Goal: Information Seeking & Learning: Learn about a topic

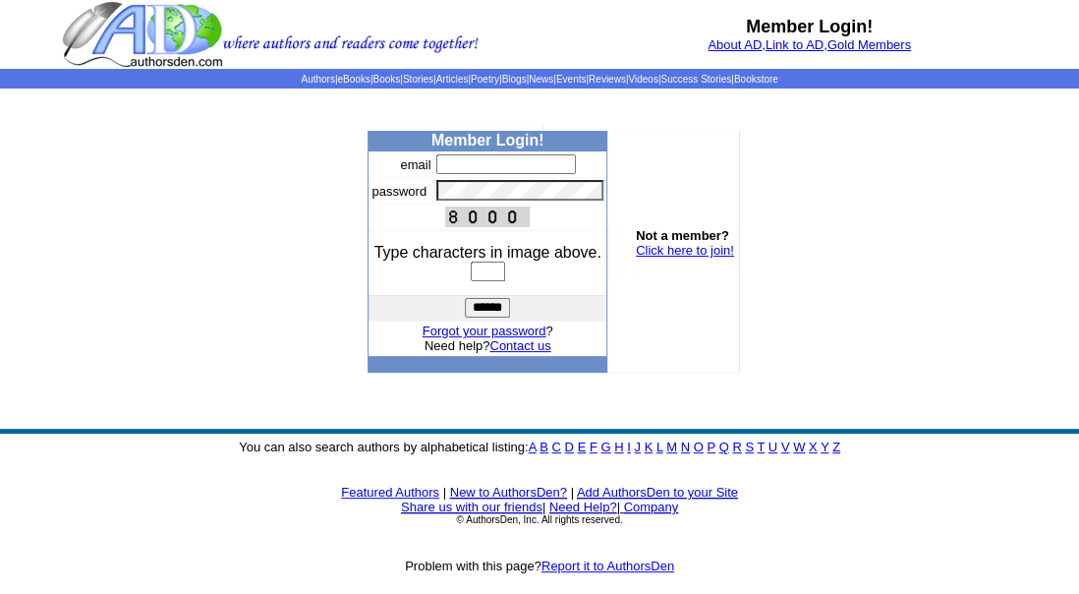
click at [525, 157] on input "text" at bounding box center [506, 164] width 140 height 20
type input "**********"
click at [471, 272] on input "text" at bounding box center [488, 271] width 34 height 20
type input "***"
click at [471, 269] on input "***" at bounding box center [488, 271] width 34 height 20
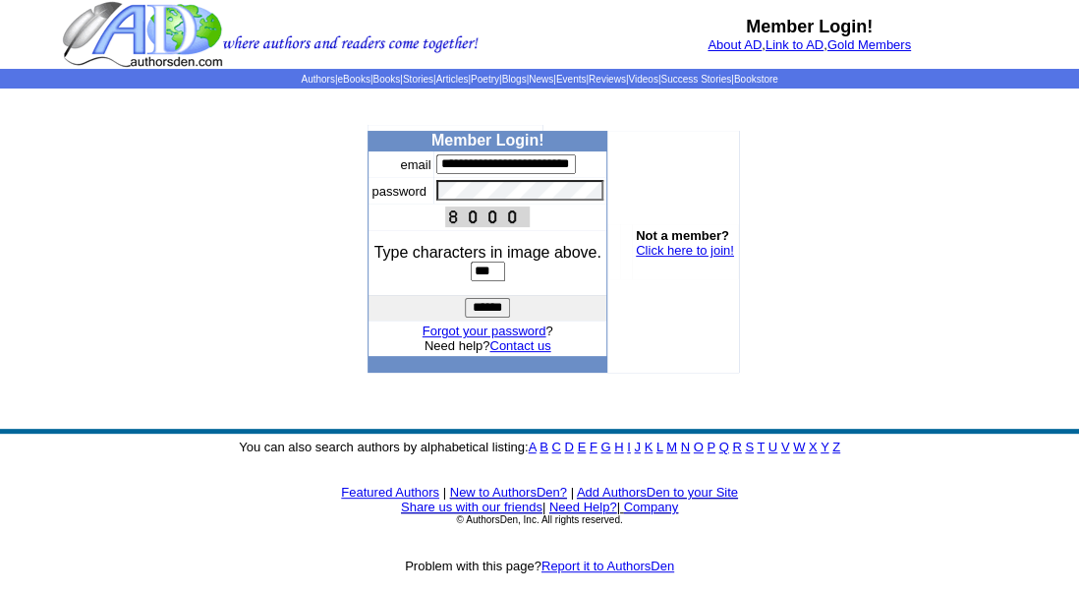
click at [469, 311] on input "******" at bounding box center [487, 308] width 45 height 20
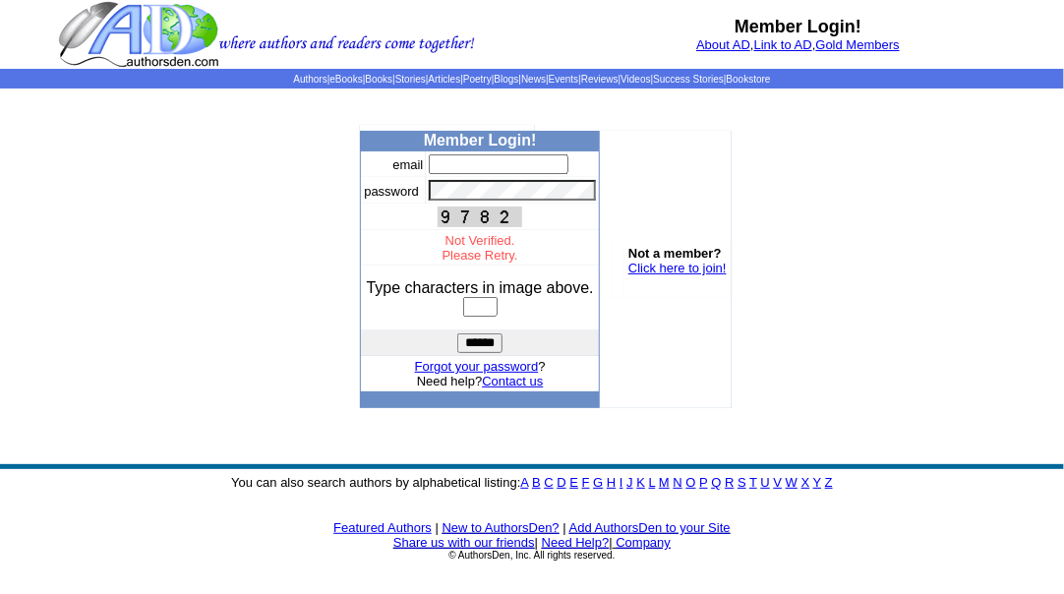
click at [490, 261] on font "Not Verified. Please Retry." at bounding box center [480, 247] width 76 height 29
click at [477, 261] on font "Not Verified. Please Retry." at bounding box center [480, 247] width 76 height 29
click at [501, 159] on input "text" at bounding box center [499, 164] width 140 height 20
click at [787, 222] on body "Member Login! About AD , Link to AD , Gold Members Authors | eBooks | Books | S…" at bounding box center [532, 305] width 1064 height 610
click at [504, 261] on font "Not Verified. Please Retry." at bounding box center [480, 247] width 76 height 29
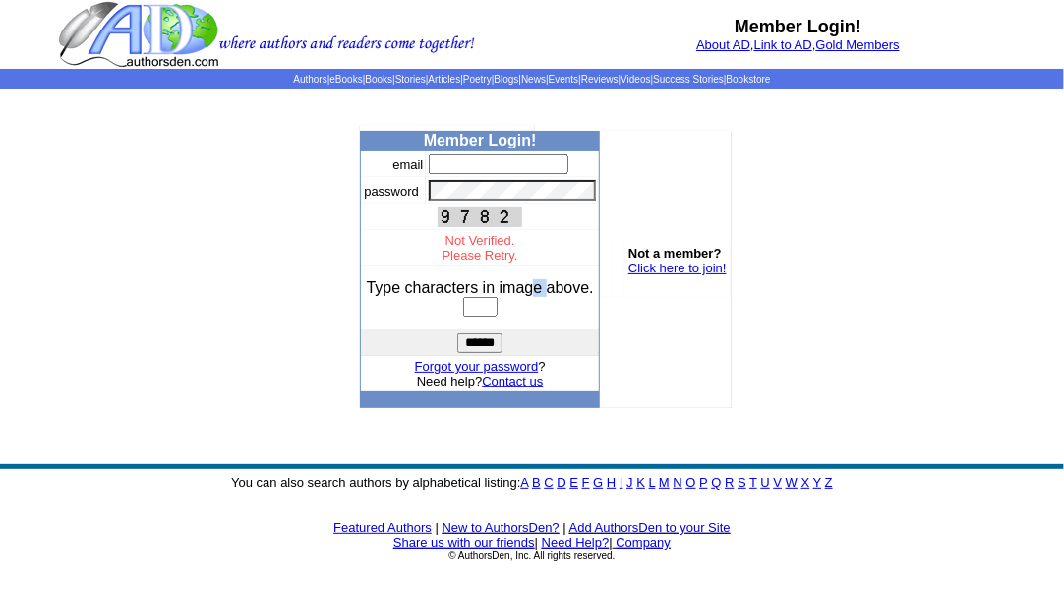
click at [548, 274] on td "Type characters in image above." at bounding box center [480, 297] width 238 height 65
drag, startPoint x: 548, startPoint y: 274, endPoint x: 657, endPoint y: 320, distance: 118.5
click at [657, 320] on td "Not a member? Click here to join!" at bounding box center [666, 269] width 132 height 277
click at [492, 315] on input "text" at bounding box center [480, 307] width 34 height 20
click at [493, 315] on input "text" at bounding box center [480, 307] width 34 height 20
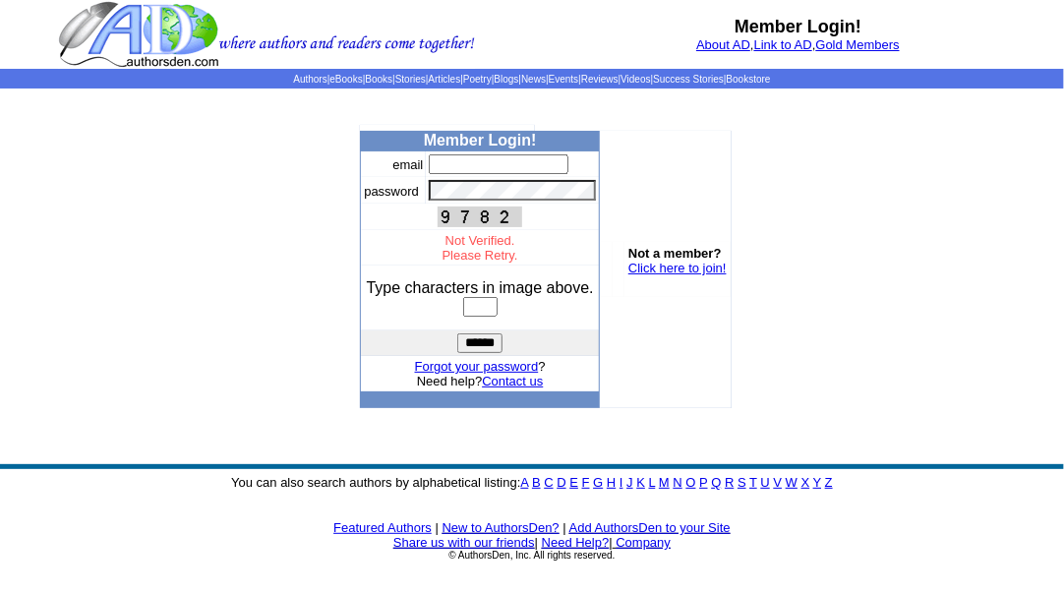
click at [487, 261] on font "Not Verified. Please Retry." at bounding box center [480, 247] width 76 height 29
click at [558, 227] on center at bounding box center [480, 216] width 232 height 21
click at [568, 176] on tbody "email password Not Verified. Please Retry. Type characters in image above. ****…" at bounding box center [480, 271] width 238 height 240
drag, startPoint x: 544, startPoint y: 155, endPoint x: 571, endPoint y: 176, distance: 34.4
click at [568, 174] on input "text" at bounding box center [499, 164] width 140 height 20
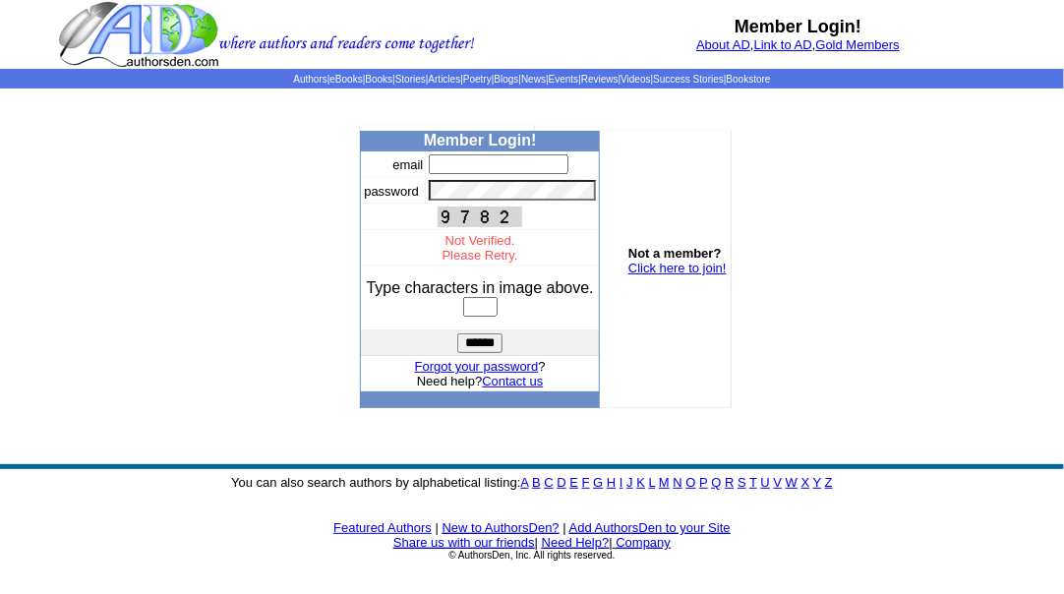
type input "**********"
click at [500, 262] on font "Not Verified. Please Retry." at bounding box center [480, 247] width 76 height 29
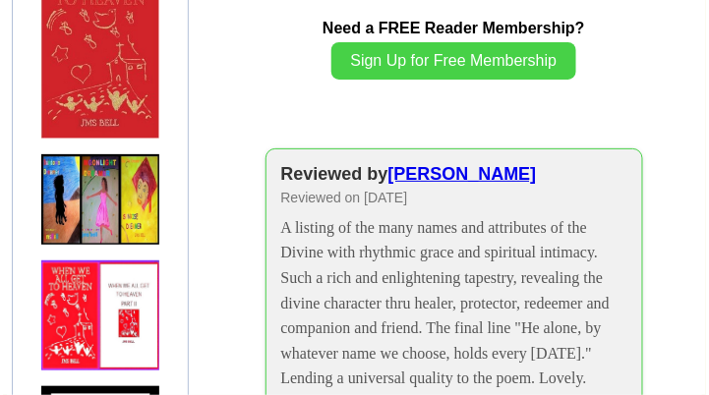
scroll to position [2097, 0]
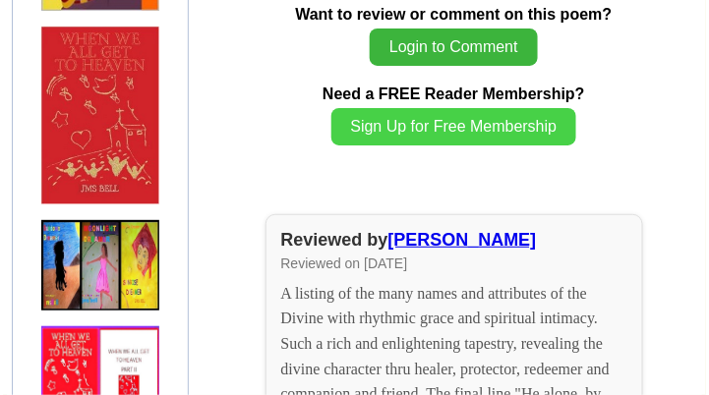
click at [391, 29] on button "Login to Comment" at bounding box center [454, 47] width 168 height 37
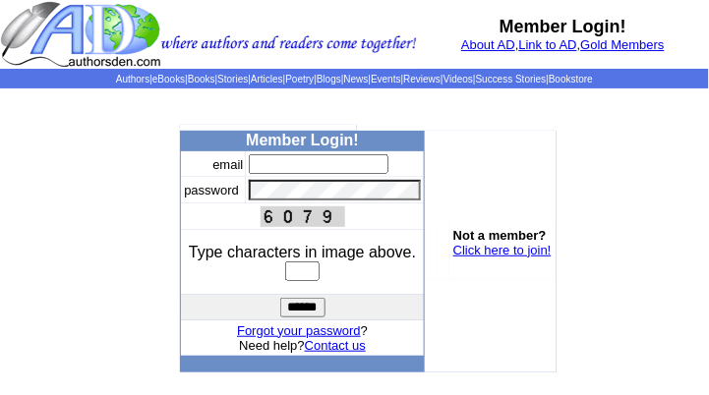
type input "**********"
click at [285, 266] on input "text" at bounding box center [302, 271] width 34 height 20
type input "****"
click at [313, 314] on input "******" at bounding box center [302, 308] width 45 height 20
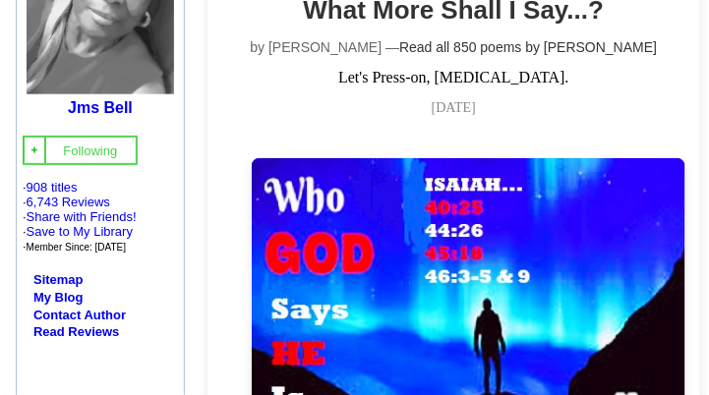
scroll to position [65, 0]
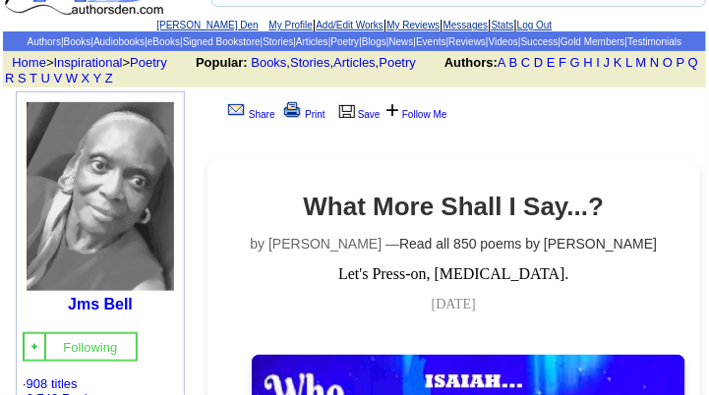
click at [158, 24] on link "[PERSON_NAME] Den" at bounding box center [206, 25] width 101 height 11
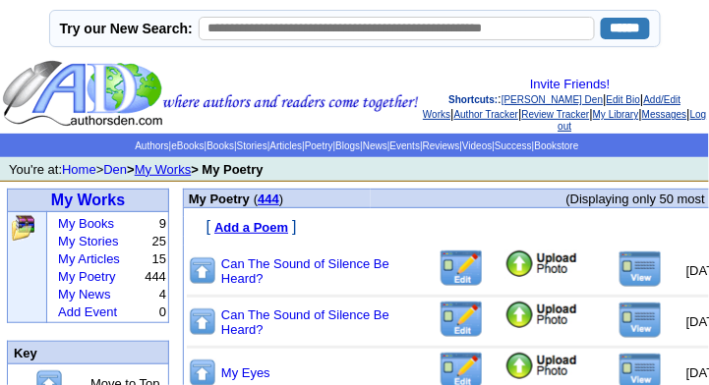
scroll to position [131, 0]
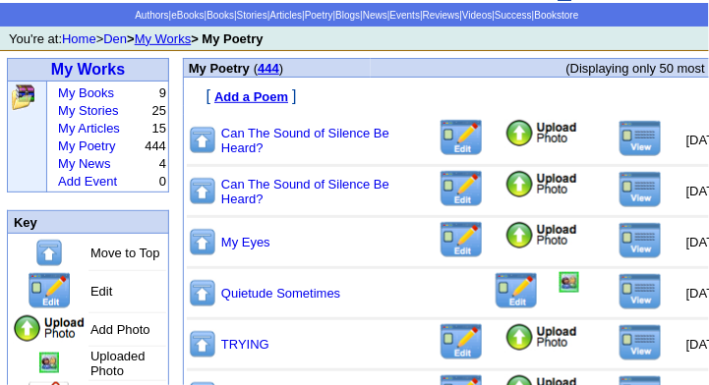
click at [596, 140] on td at bounding box center [560, 140] width 246 height 44
click at [618, 134] on img at bounding box center [640, 138] width 44 height 37
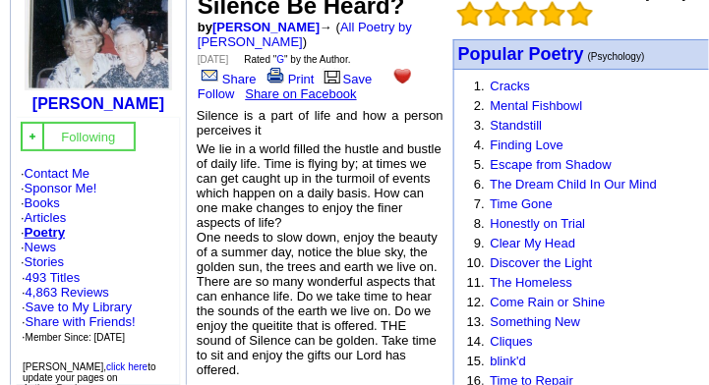
scroll to position [197, 0]
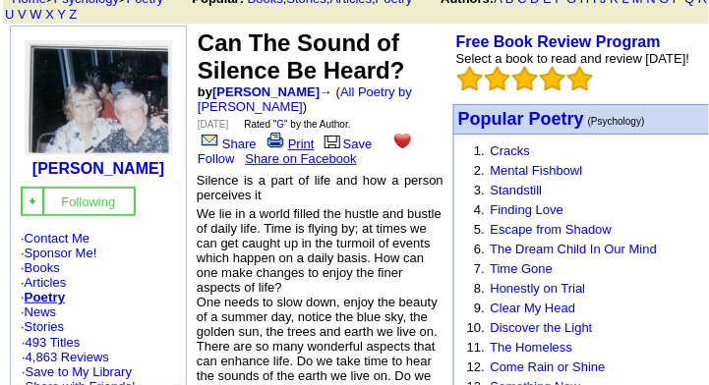
click at [274, 133] on img at bounding box center [275, 141] width 17 height 16
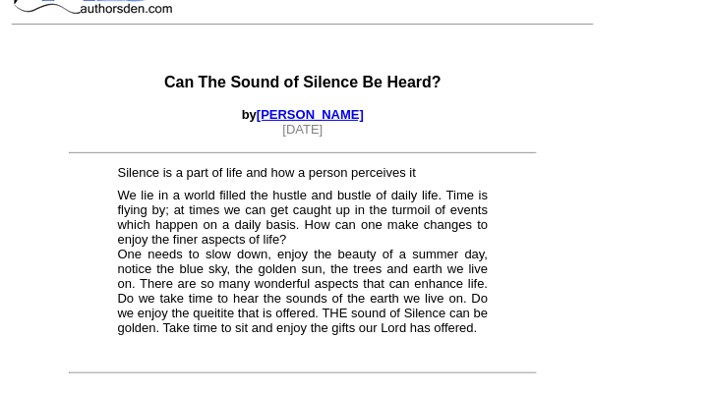
scroll to position [66, 0]
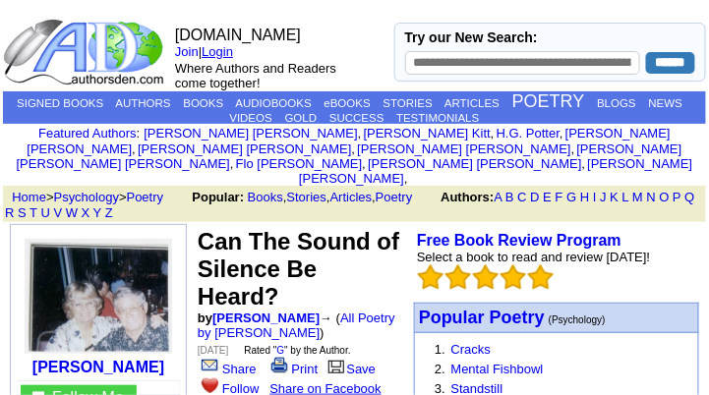
click at [202, 50] on link "Login" at bounding box center [217, 51] width 31 height 15
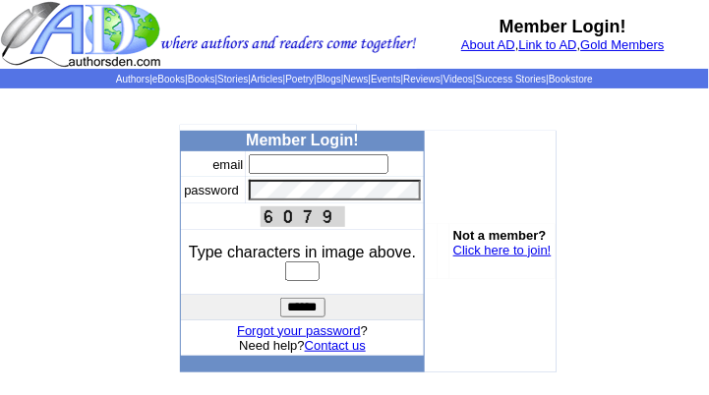
type input "**********"
click at [285, 271] on input "text" at bounding box center [302, 271] width 34 height 20
type input "****"
click at [290, 303] on input "******" at bounding box center [302, 308] width 45 height 20
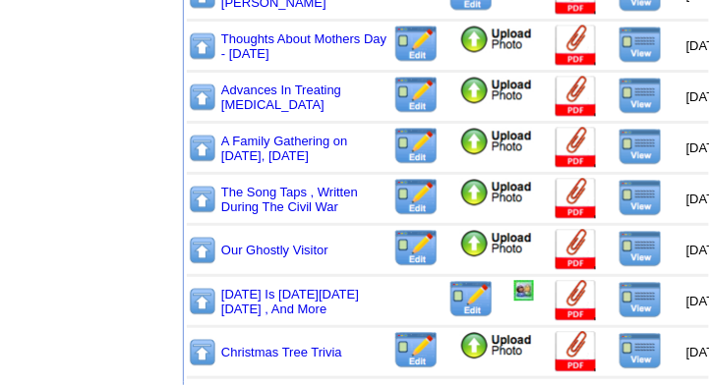
scroll to position [697, 0]
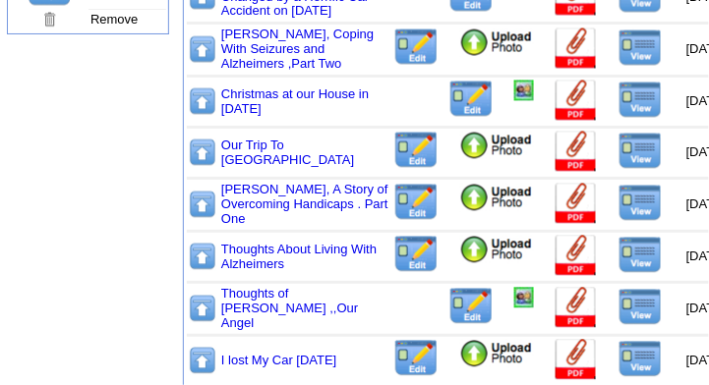
scroll to position [655, 0]
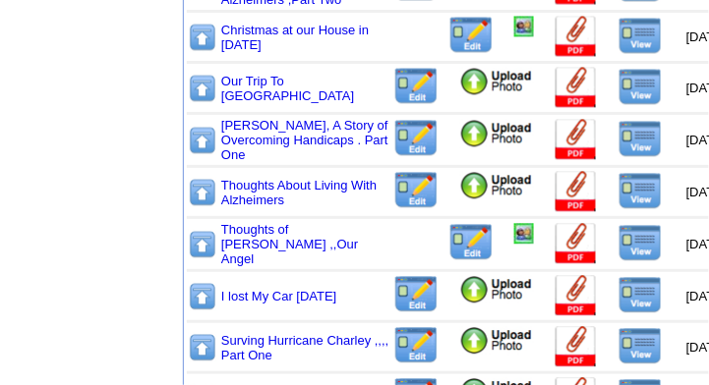
click at [618, 99] on img at bounding box center [640, 86] width 44 height 37
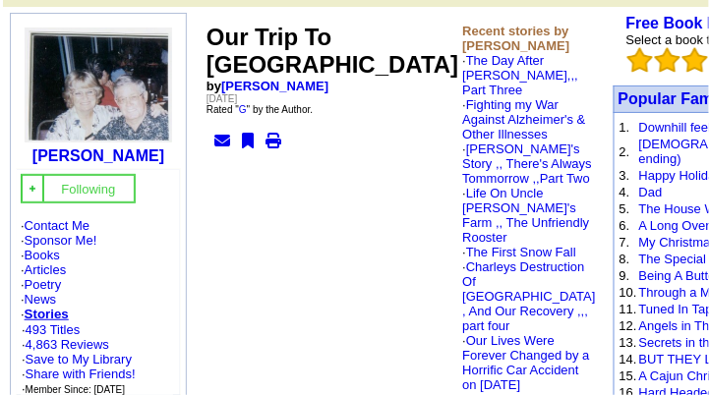
scroll to position [131, 0]
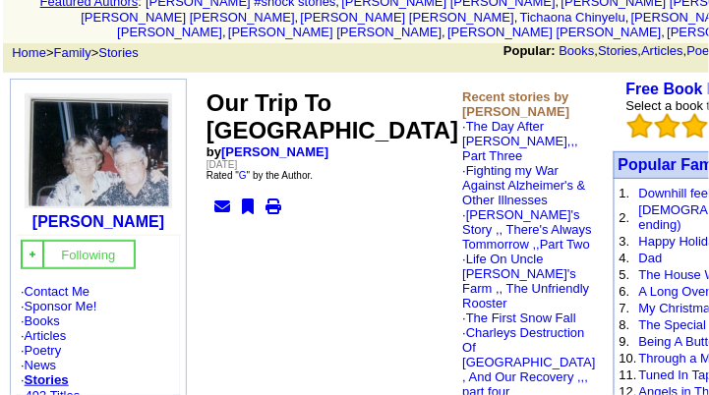
click at [249, 214] on icon at bounding box center [248, 207] width 12 height 16
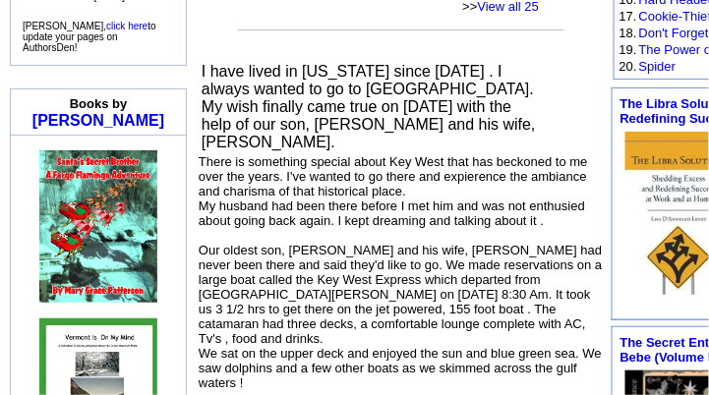
scroll to position [393, 0]
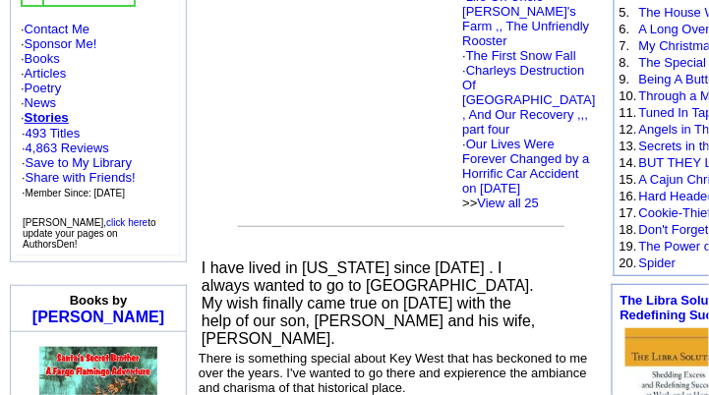
click at [53, 125] on link "Stories" at bounding box center [47, 117] width 44 height 15
click at [52, 125] on link "Stories" at bounding box center [47, 117] width 44 height 15
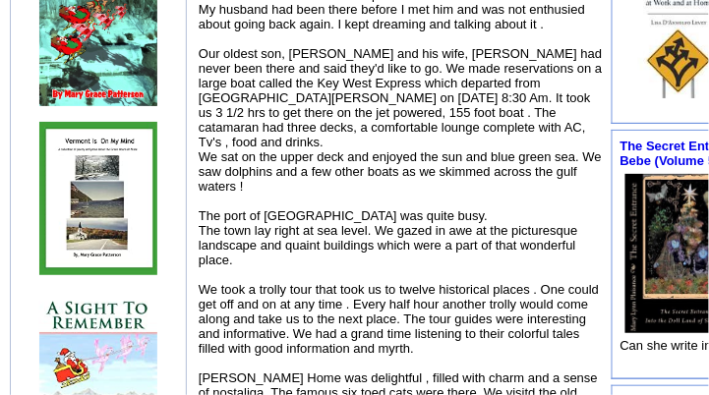
scroll to position [917, 0]
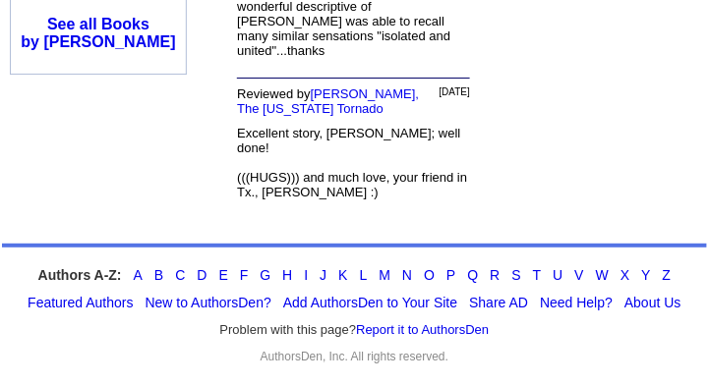
scroll to position [1900, 0]
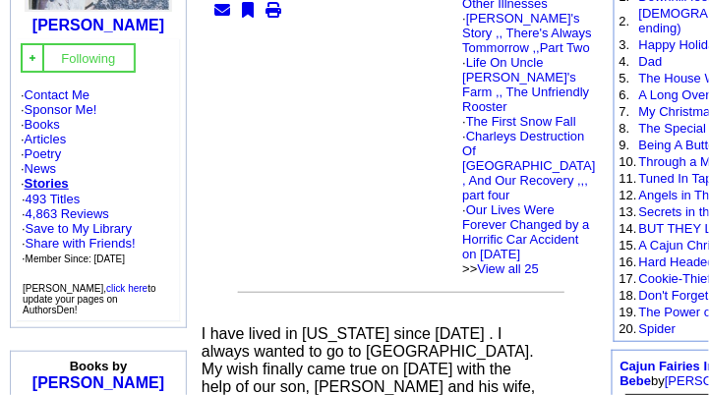
scroll to position [197, 0]
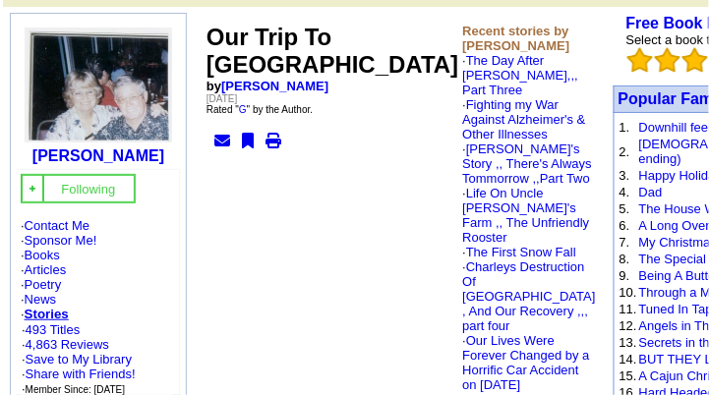
click at [237, 104] on font "Friday, May 28, 2010" at bounding box center [221, 98] width 30 height 11
click at [277, 240] on td "Our Trip To Key West by Mary Grace Patterson Friday, May 28, 2010 Rated " G " b…" at bounding box center [332, 215] width 256 height 387
click at [273, 244] on td "Our Trip To Key West by Mary Grace Patterson Friday, May 28, 2010 Rated " G " b…" at bounding box center [332, 215] width 256 height 387
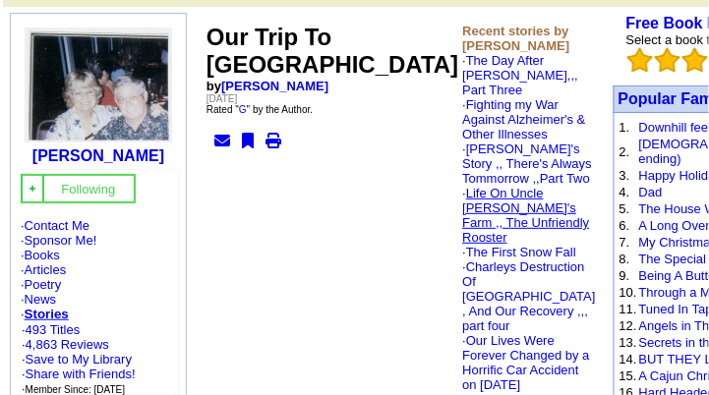
scroll to position [393, 0]
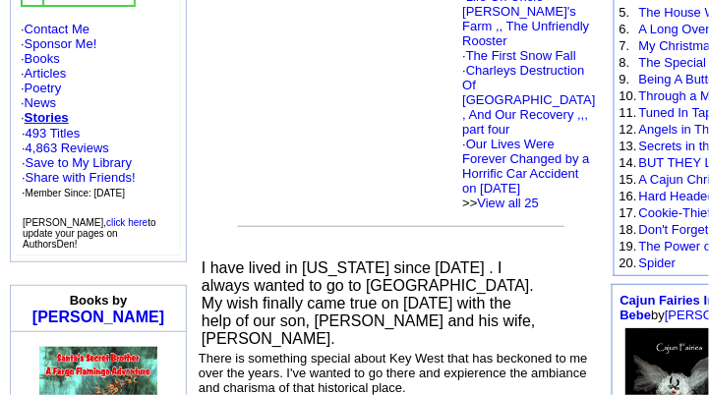
click at [282, 212] on td "Our Trip To Key West by Mary Grace Patterson Friday, May 28, 2010 Rated " G " b…" at bounding box center [332, 18] width 256 height 387
click at [283, 212] on td "Our Trip To Key West by Mary Grace Patterson Friday, May 28, 2010 Rated " G " b…" at bounding box center [332, 18] width 256 height 387
click at [286, 212] on td "Our Trip To Key West by Mary Grace Patterson Friday, May 28, 2010 Rated " G " b…" at bounding box center [332, 18] width 256 height 387
click at [290, 212] on td "Our Trip To Key West by Mary Grace Patterson Friday, May 28, 2010 Rated " G " b…" at bounding box center [332, 18] width 256 height 387
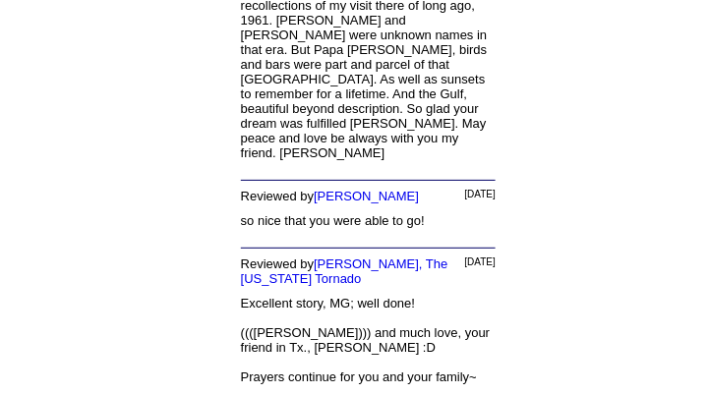
scroll to position [2556, 0]
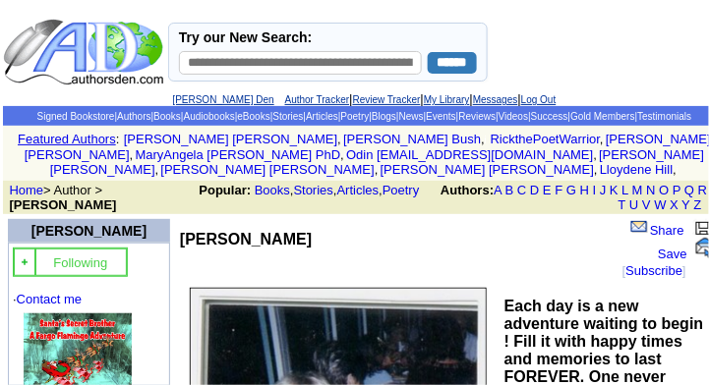
click at [219, 91] on font "[PERSON_NAME] Den Author Tracker | Review Tracker | My Library | Messages | Log…" at bounding box center [364, 98] width 383 height 15
click at [220, 97] on link "[PERSON_NAME] Den" at bounding box center [223, 99] width 101 height 11
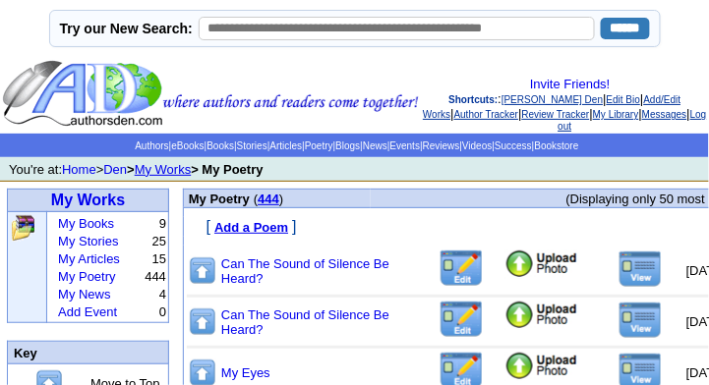
scroll to position [65, 0]
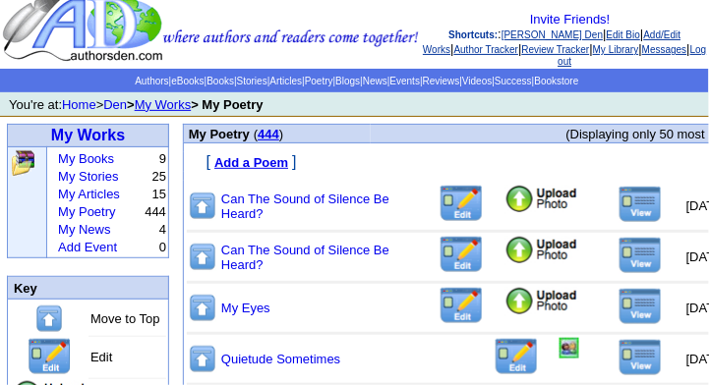
click at [618, 250] on img at bounding box center [640, 255] width 44 height 37
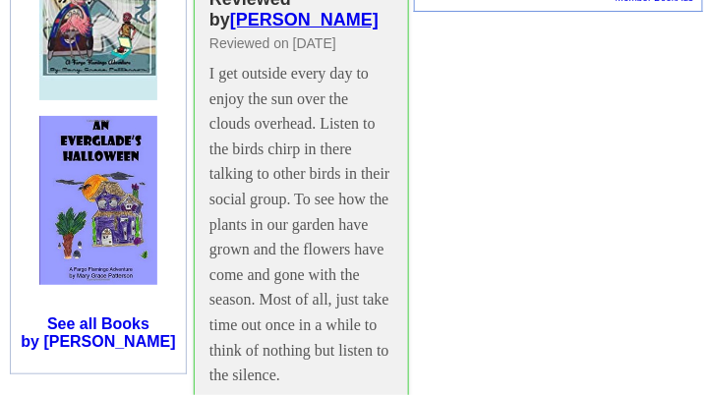
scroll to position [1310, 0]
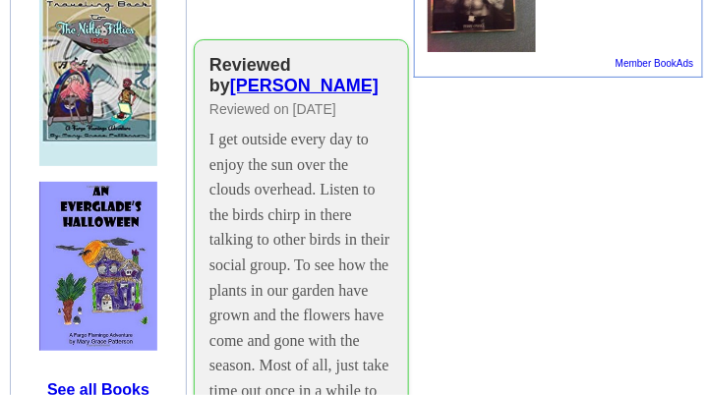
click at [302, 60] on div "Reviewed by Ronald Hull" at bounding box center [301, 75] width 184 height 41
click at [359, 76] on link "[PERSON_NAME]" at bounding box center [304, 86] width 148 height 20
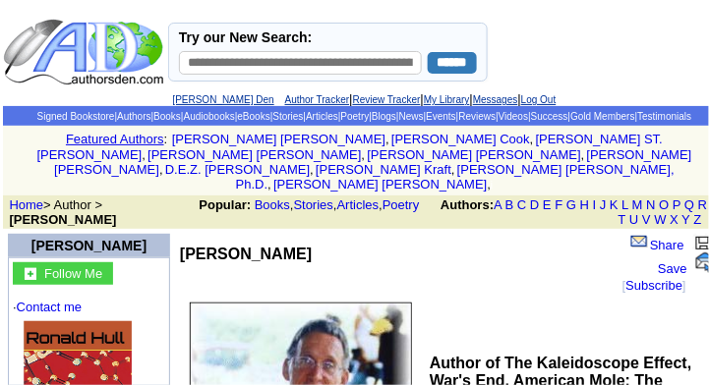
click at [193, 99] on link "[PERSON_NAME] Den" at bounding box center [223, 99] width 101 height 11
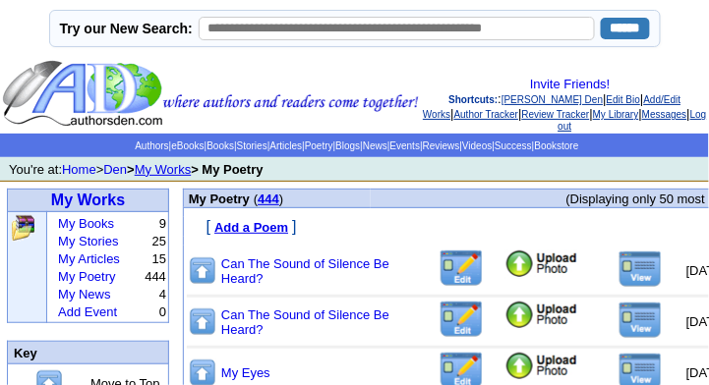
click at [618, 320] on img at bounding box center [640, 320] width 44 height 37
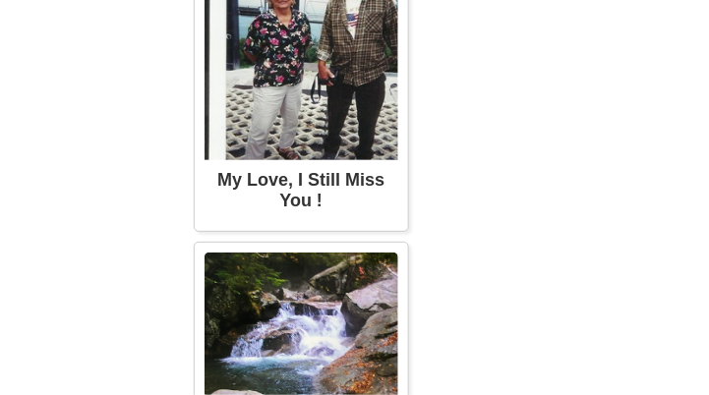
scroll to position [2949, 0]
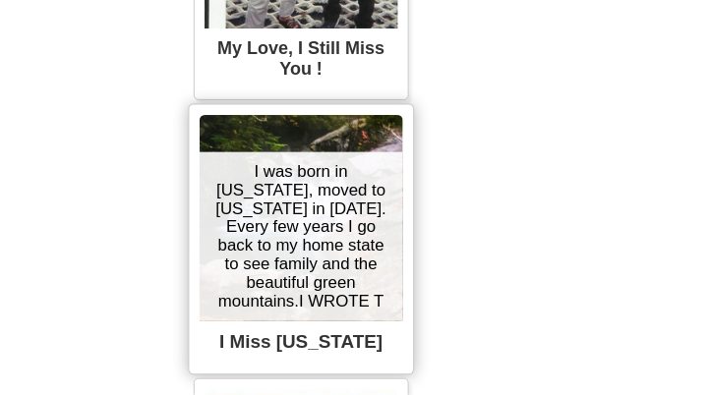
click at [289, 313] on div "I was born in [US_STATE], moved to [US_STATE] in [DATE]. Every few years I go b…" at bounding box center [301, 236] width 203 height 169
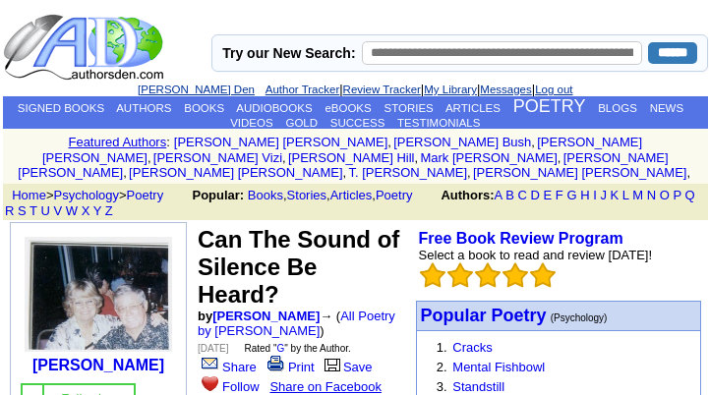
scroll to position [2949, 0]
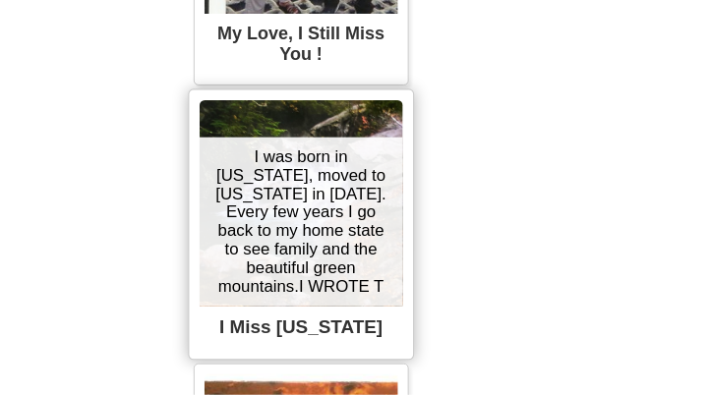
click at [261, 203] on div "I was born in [US_STATE], moved to [US_STATE] in [DATE]. Every few years I go b…" at bounding box center [301, 222] width 203 height 169
click at [308, 157] on img at bounding box center [301, 203] width 203 height 206
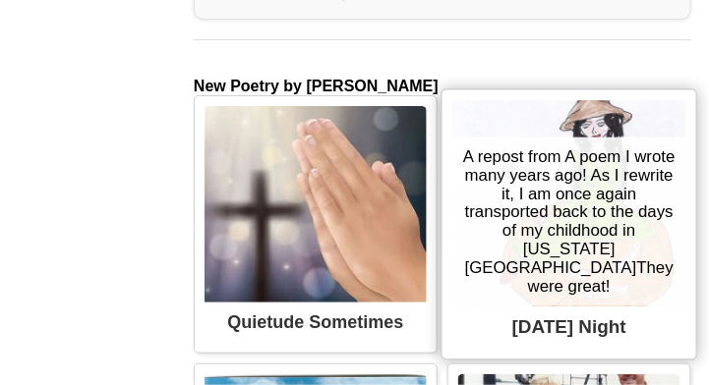
scroll to position [2883, 0]
